Goal: Task Accomplishment & Management: Use online tool/utility

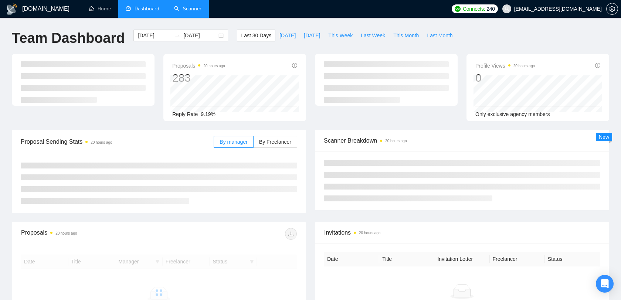
click at [179, 8] on link "Scanner" at bounding box center [187, 9] width 27 height 6
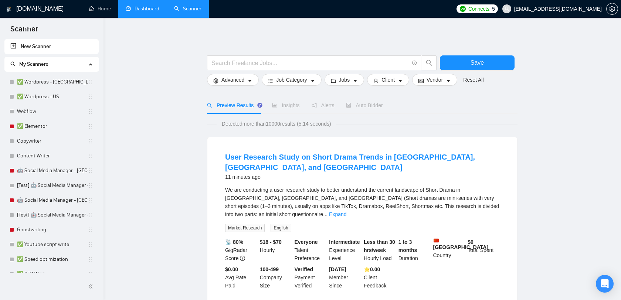
click at [143, 8] on link "Dashboard" at bounding box center [143, 9] width 34 height 6
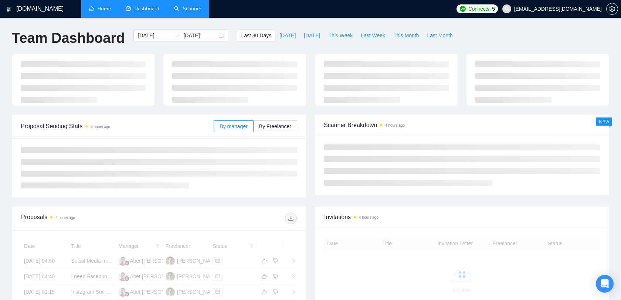
click at [100, 7] on link "Home" at bounding box center [100, 9] width 22 height 6
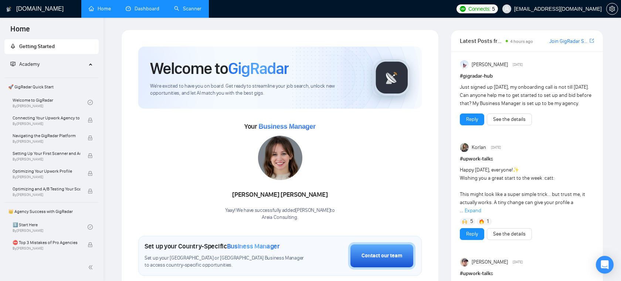
click at [183, 9] on link "Scanner" at bounding box center [187, 9] width 27 height 6
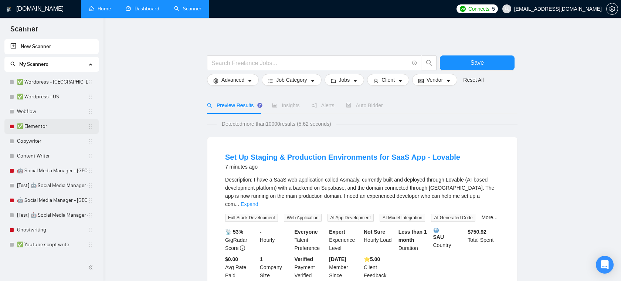
click at [37, 128] on link "✅ Elementor" at bounding box center [52, 126] width 71 height 15
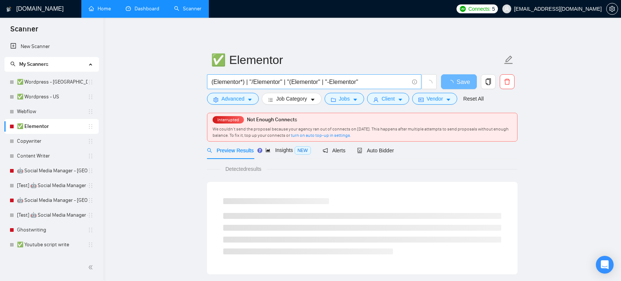
click at [278, 85] on input "(Elementor*) | "/Elementor" | "(Elementor" | "-Elementor"" at bounding box center [309, 81] width 197 height 9
click at [371, 82] on input "(Elementor*) | "/Elementor" | "(Elementor" | "-Elementor"" at bounding box center [309, 81] width 197 height 9
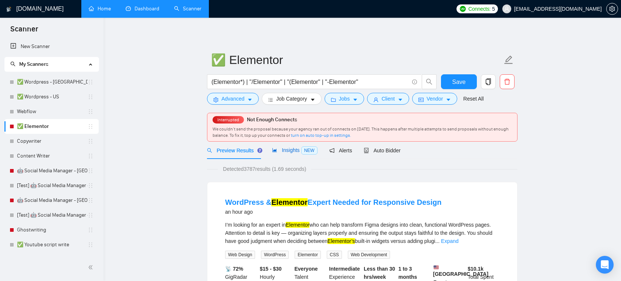
click at [293, 153] on span "Insights NEW" at bounding box center [294, 150] width 45 height 6
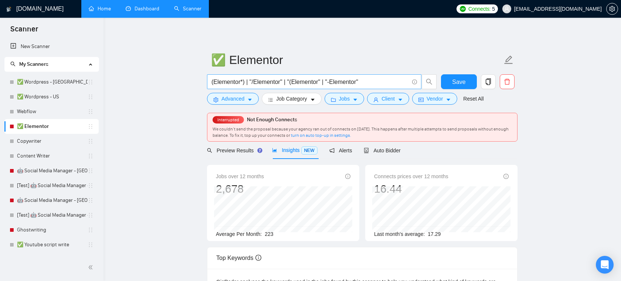
click at [368, 79] on input "(Elementor*) | "/Elementor" | "(Elementor" | "-Elementor"" at bounding box center [309, 81] width 197 height 9
click at [343, 98] on span "Jobs" at bounding box center [344, 99] width 11 height 8
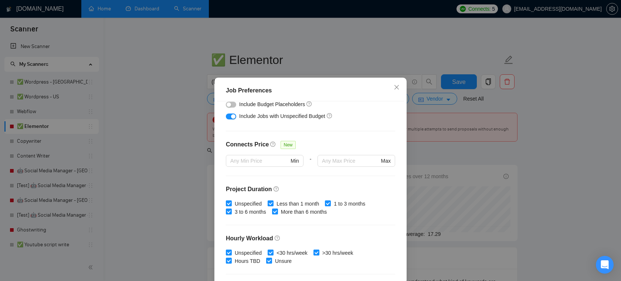
scroll to position [147, 0]
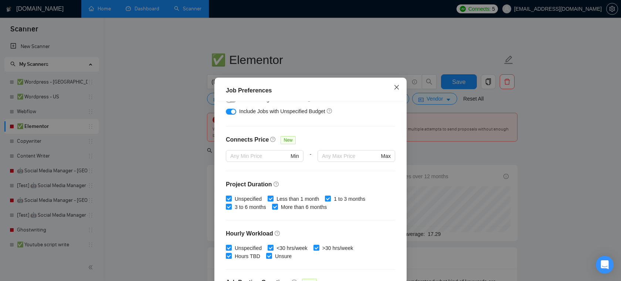
click at [398, 86] on icon "close" at bounding box center [396, 87] width 6 height 6
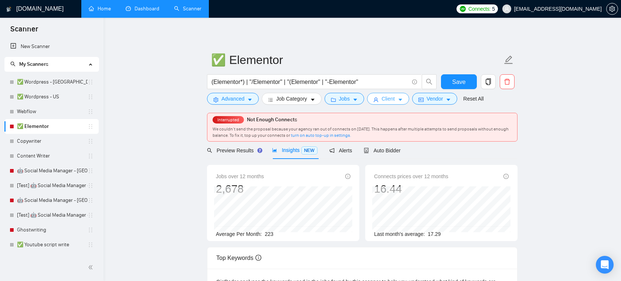
click at [399, 99] on button "Client" at bounding box center [388, 99] width 42 height 12
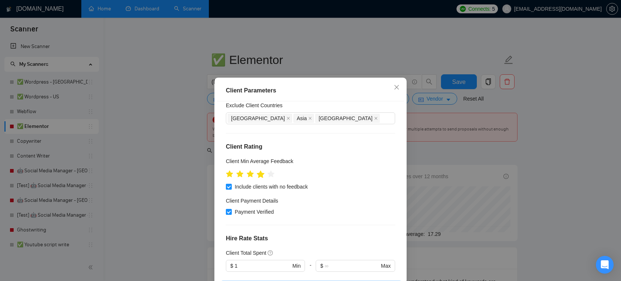
scroll to position [79, 0]
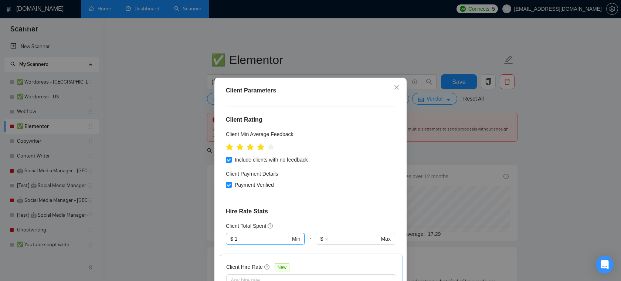
click at [250, 239] on input "1" at bounding box center [263, 239] width 56 height 8
click at [321, 209] on h4 "Hire Rate Stats" at bounding box center [310, 211] width 169 height 9
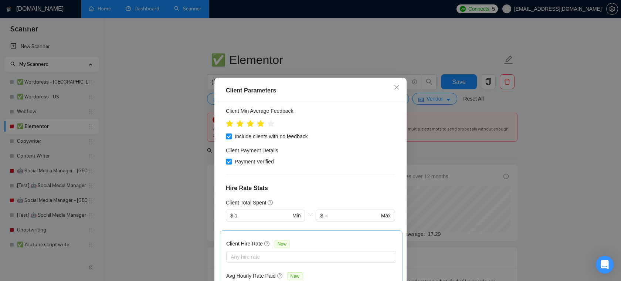
scroll to position [123, 0]
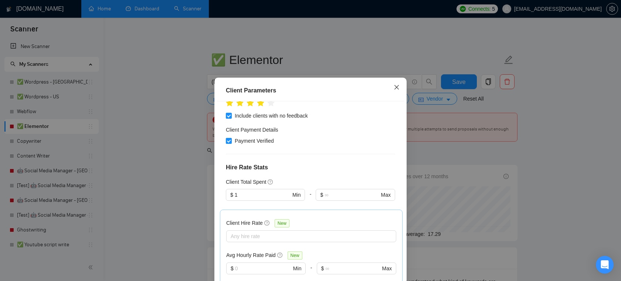
click at [401, 86] on span "Close" at bounding box center [396, 88] width 20 height 20
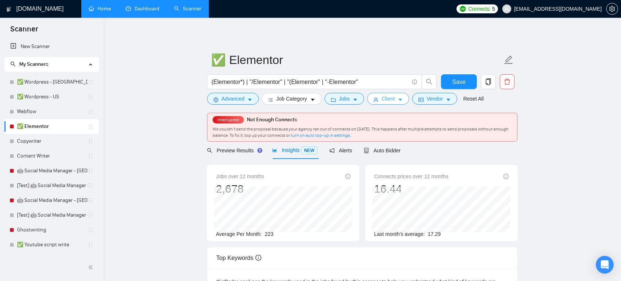
scroll to position [34, 0]
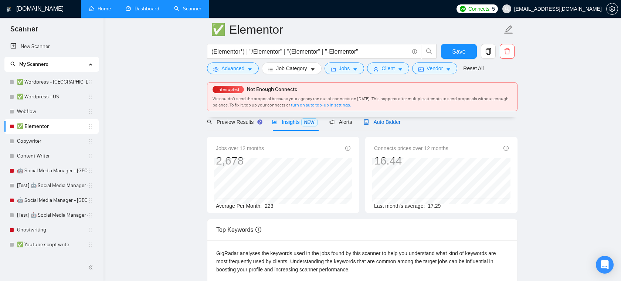
click at [381, 125] on div "Auto Bidder" at bounding box center [382, 122] width 37 height 8
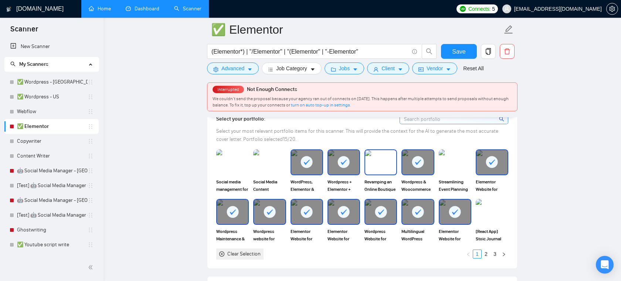
scroll to position [668, 0]
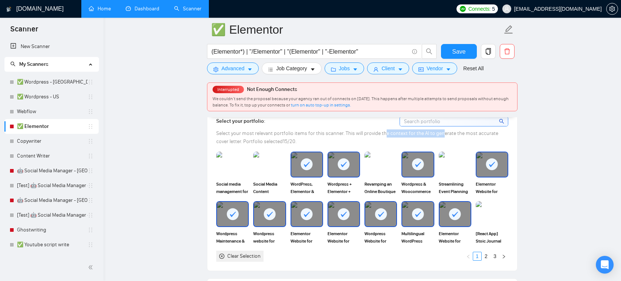
drag, startPoint x: 384, startPoint y: 134, endPoint x: 441, endPoint y: 134, distance: 56.9
click at [441, 134] on span "Select your most relevant portfolio items for this scanner. This will provide t…" at bounding box center [357, 137] width 282 height 14
click at [277, 136] on span "Select your most relevant portfolio items for this scanner. This will provide t…" at bounding box center [357, 137] width 282 height 14
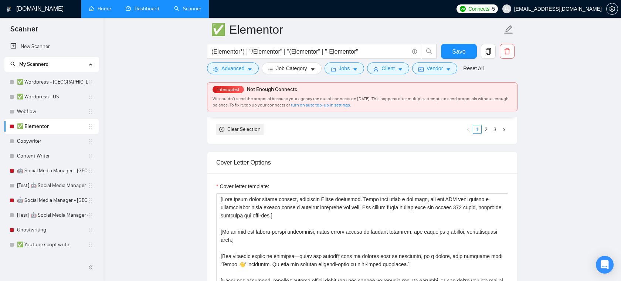
scroll to position [810, 0]
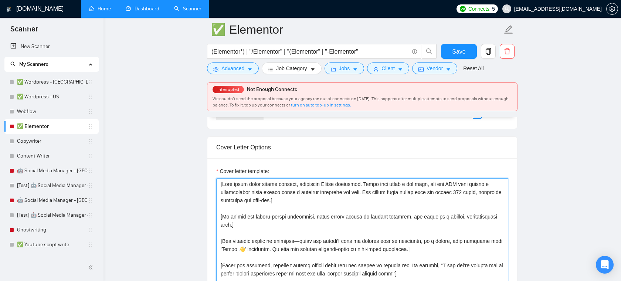
click at [330, 202] on textarea "Cover letter template:" at bounding box center [362, 261] width 292 height 166
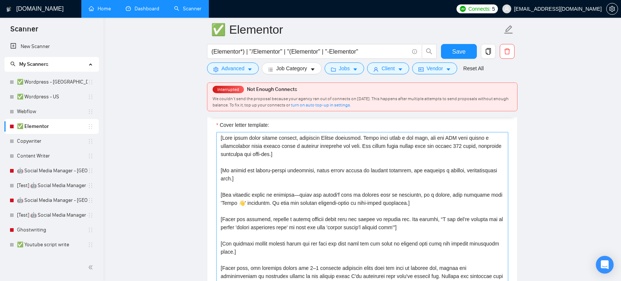
scroll to position [847, 0]
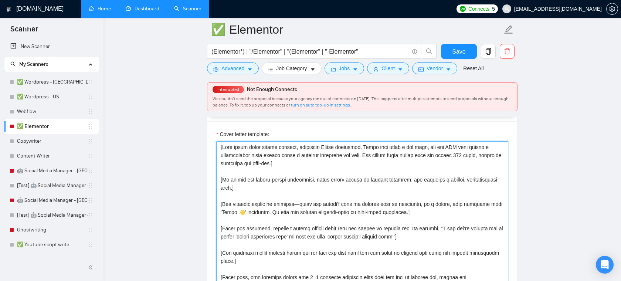
click at [319, 180] on textarea "Cover letter template:" at bounding box center [362, 224] width 292 height 166
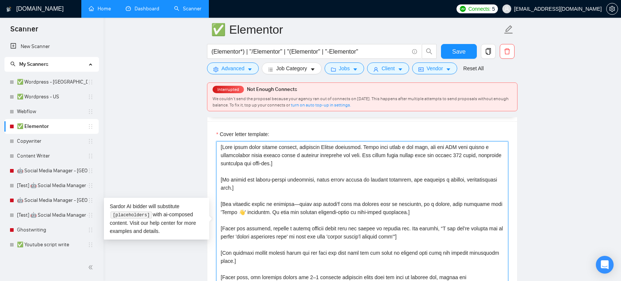
click at [321, 169] on textarea "Cover letter template:" at bounding box center [362, 224] width 292 height 166
click at [387, 176] on textarea "Cover letter template:" at bounding box center [362, 224] width 292 height 166
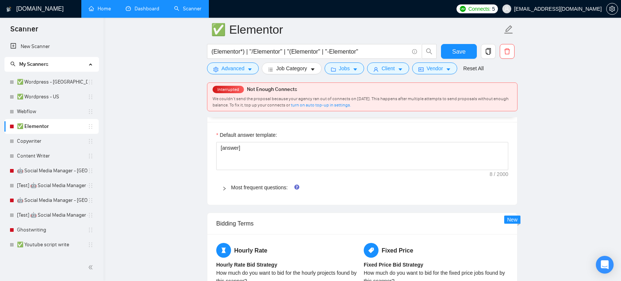
scroll to position [1086, 0]
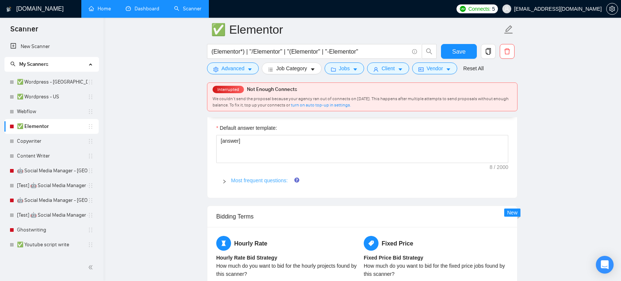
click at [274, 180] on link "Most frequent questions:" at bounding box center [259, 180] width 57 height 6
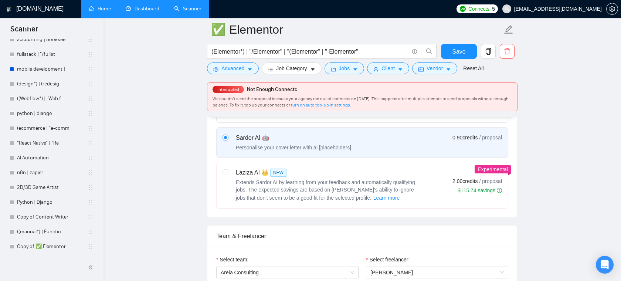
scroll to position [280, 0]
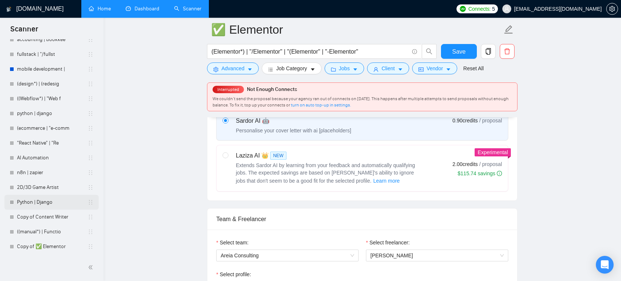
click at [31, 200] on link "Python | Django" at bounding box center [52, 202] width 71 height 15
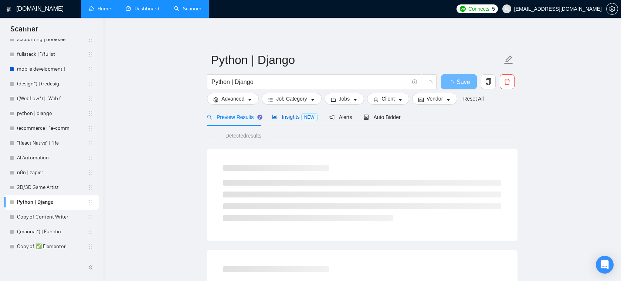
click at [293, 118] on span "Insights NEW" at bounding box center [294, 117] width 45 height 6
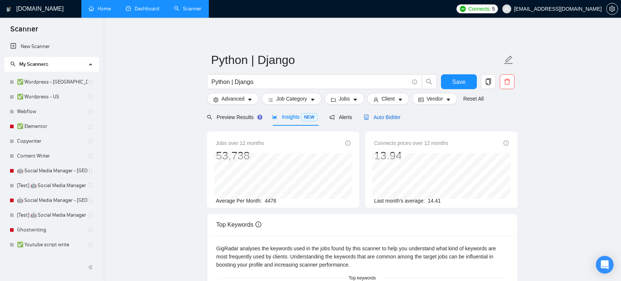
click at [388, 120] on span "Auto Bidder" at bounding box center [382, 117] width 37 height 6
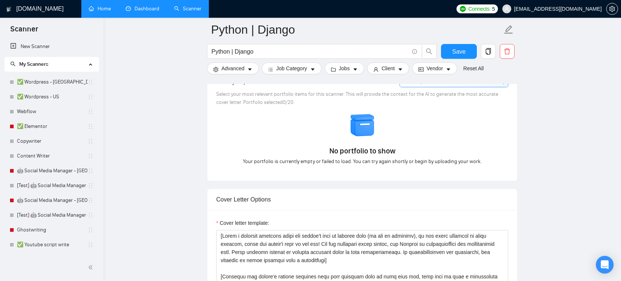
scroll to position [795, 0]
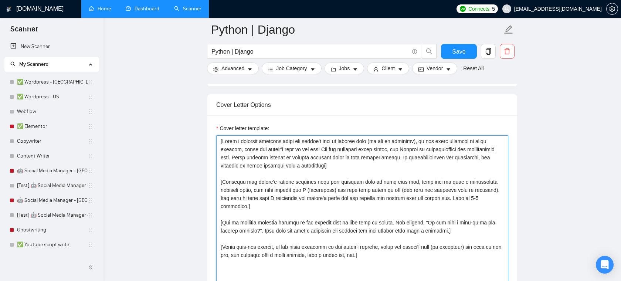
click at [346, 176] on textarea "Cover letter template:" at bounding box center [362, 218] width 292 height 166
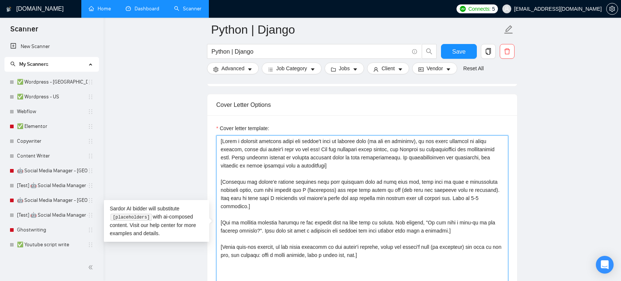
click at [320, 225] on textarea "Cover letter template:" at bounding box center [362, 218] width 292 height 166
click at [349, 175] on textarea "Cover letter template:" at bounding box center [362, 218] width 292 height 166
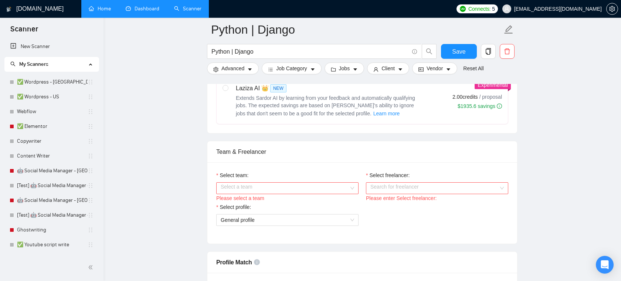
scroll to position [350, 0]
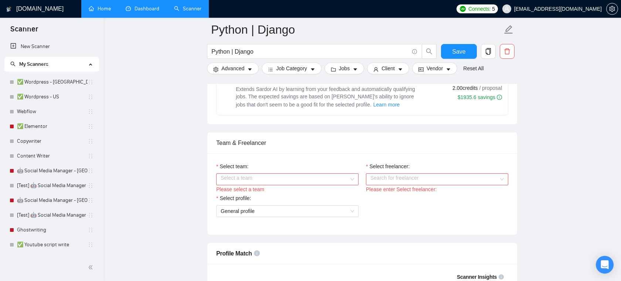
click at [288, 183] on input "Select team:" at bounding box center [285, 179] width 128 height 11
click at [254, 200] on div "Areia Consulting" at bounding box center [287, 202] width 133 height 8
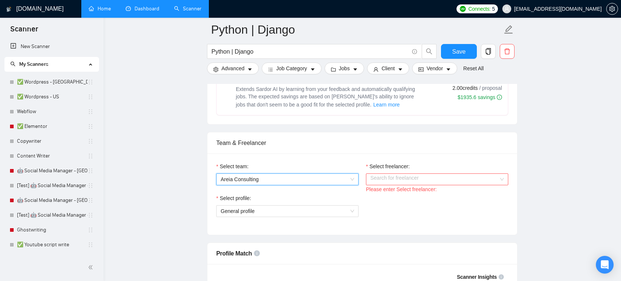
click at [392, 185] on input "Select freelancer:" at bounding box center [434, 179] width 128 height 11
click at [314, 216] on span "General profile" at bounding box center [287, 210] width 133 height 11
click at [402, 211] on div "Select profile: General profile" at bounding box center [361, 210] width 299 height 32
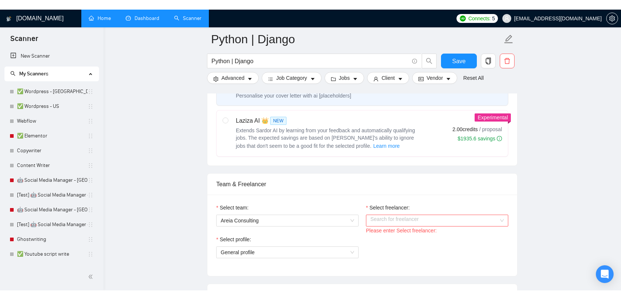
scroll to position [320, 0]
